Goal: Task Accomplishment & Management: Use online tool/utility

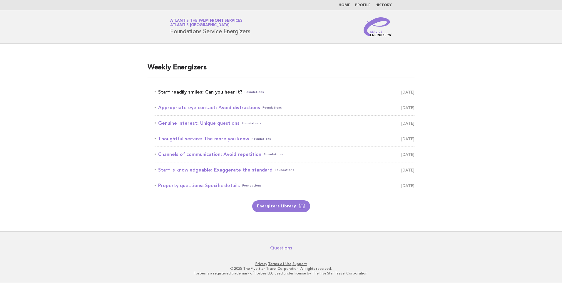
click at [216, 91] on link "Staff readily smiles: Can you hear it? Foundations [DATE]" at bounding box center [285, 92] width 260 height 8
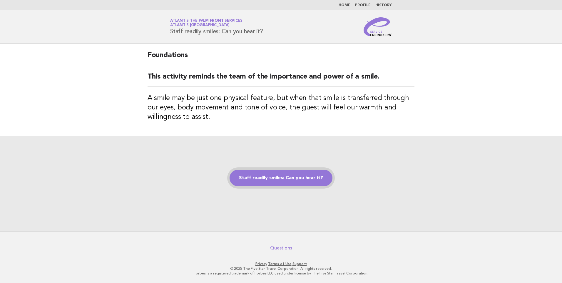
click at [280, 178] on link "Staff readily smiles: Can you hear it?" at bounding box center [281, 178] width 103 height 16
click at [285, 179] on link "Staff readily smiles: Can you hear it?" at bounding box center [281, 178] width 103 height 16
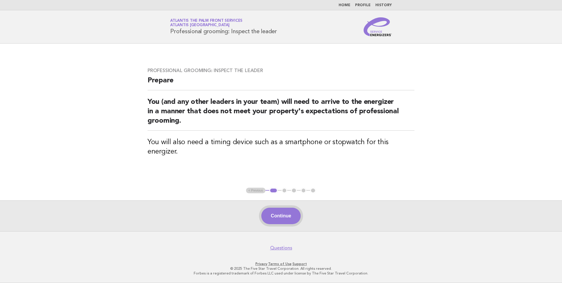
click at [281, 214] on button "Continue" at bounding box center [280, 216] width 39 height 16
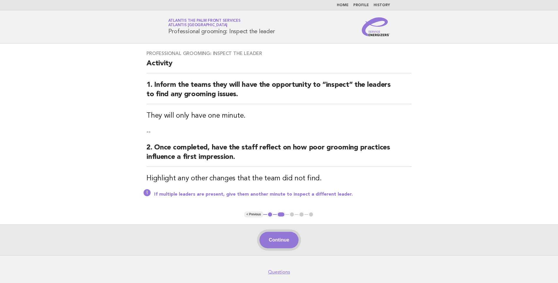
click at [273, 238] on button "Continue" at bounding box center [278, 240] width 39 height 16
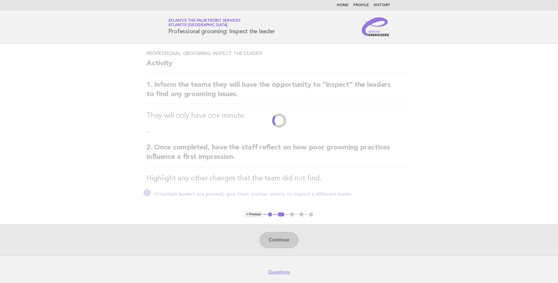
click at [345, 2] on nav "Home Profile History" at bounding box center [279, 5] width 558 height 10
click at [344, 5] on link "Home" at bounding box center [343, 6] width 12 height 4
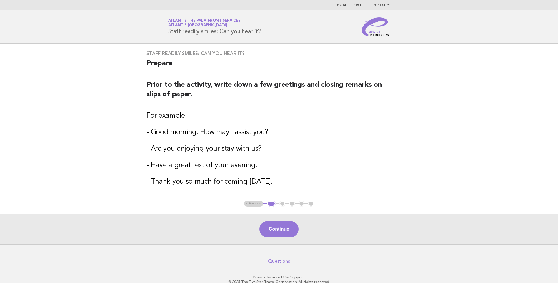
click at [345, 4] on link "Home" at bounding box center [343, 6] width 12 height 4
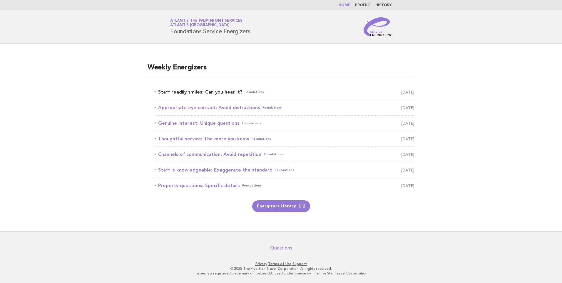
click at [201, 93] on link "Staff readily smiles: Can you hear it? Foundations [DATE]" at bounding box center [285, 92] width 260 height 8
click at [222, 92] on link "Staff readily smiles: Can you hear it? Foundations September 21" at bounding box center [285, 92] width 260 height 8
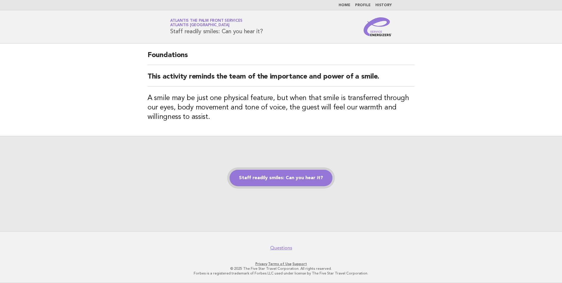
click at [282, 173] on link "Staff readily smiles: Can you hear it?" at bounding box center [281, 178] width 103 height 16
click at [297, 179] on link "Staff readily smiles: Can you hear it?" at bounding box center [281, 178] width 103 height 16
click at [286, 178] on link "Staff readily smiles: Can you hear it?" at bounding box center [281, 178] width 103 height 16
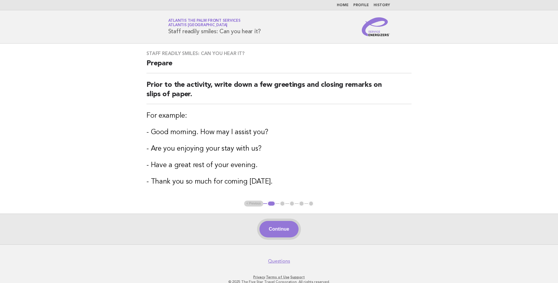
click at [278, 229] on button "Continue" at bounding box center [278, 229] width 39 height 16
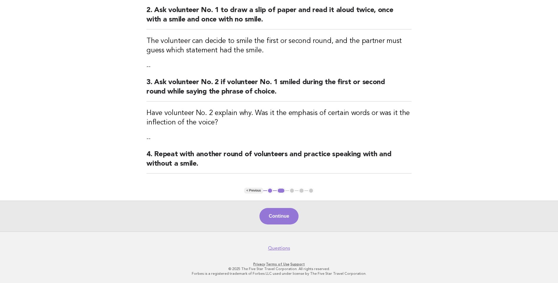
drag, startPoint x: 279, startPoint y: 216, endPoint x: 281, endPoint y: 214, distance: 3.1
click at [279, 216] on button "Continue" at bounding box center [278, 216] width 39 height 16
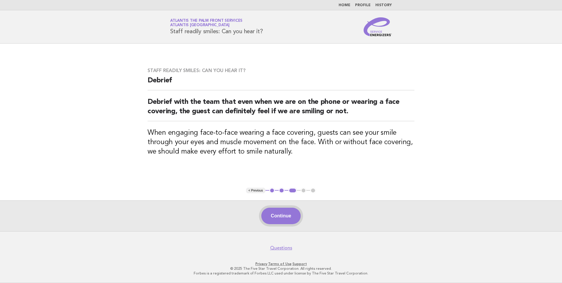
click at [278, 218] on button "Continue" at bounding box center [280, 216] width 39 height 16
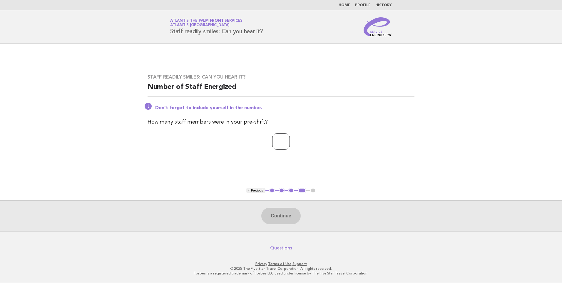
drag, startPoint x: 269, startPoint y: 141, endPoint x: 273, endPoint y: 143, distance: 4.1
click at [272, 142] on input "number" at bounding box center [281, 141] width 18 height 16
type input "*"
click at [282, 218] on button "Continue" at bounding box center [280, 216] width 39 height 16
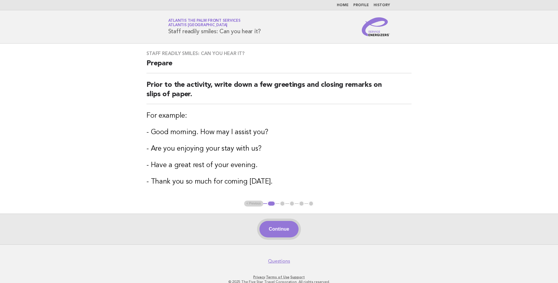
click at [279, 229] on button "Continue" at bounding box center [278, 229] width 39 height 16
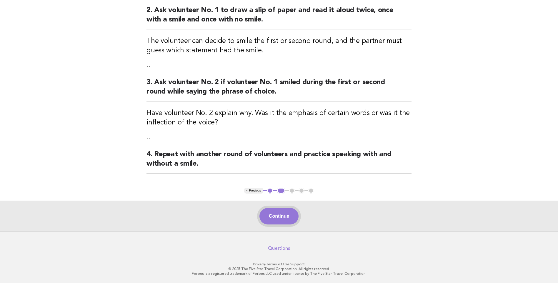
click at [277, 217] on button "Continue" at bounding box center [278, 216] width 39 height 16
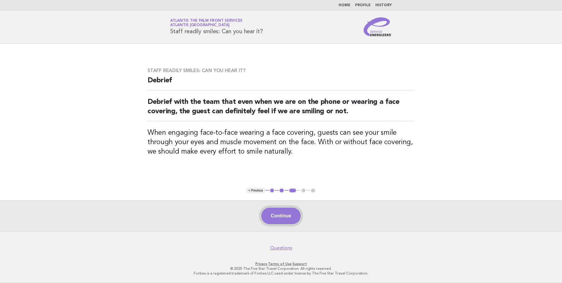
click at [285, 217] on button "Continue" at bounding box center [280, 216] width 39 height 16
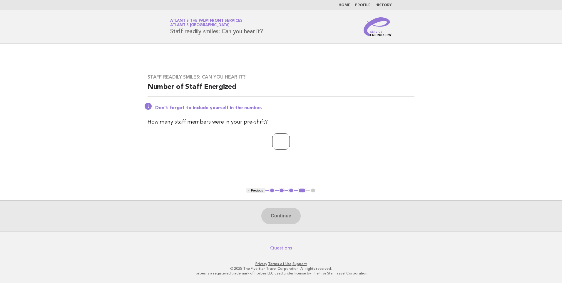
click at [285, 142] on input "number" at bounding box center [281, 141] width 18 height 16
type input "*"
click at [284, 212] on button "Continue" at bounding box center [280, 216] width 39 height 16
